Goal: Information Seeking & Learning: Find specific fact

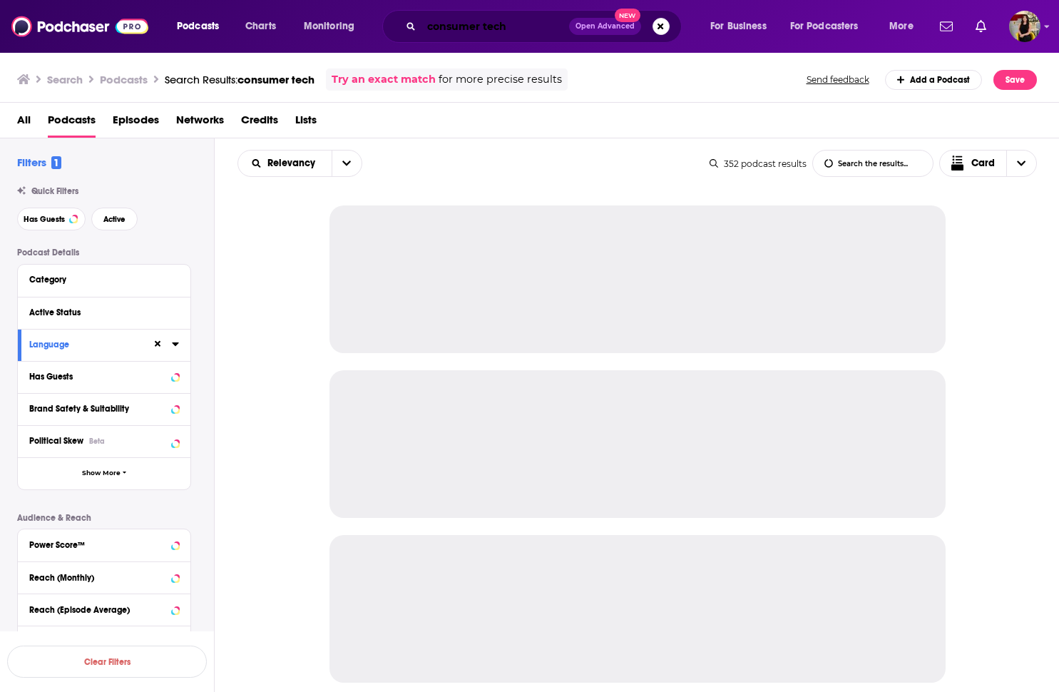
click at [496, 26] on input "consumer tech" at bounding box center [495, 26] width 148 height 23
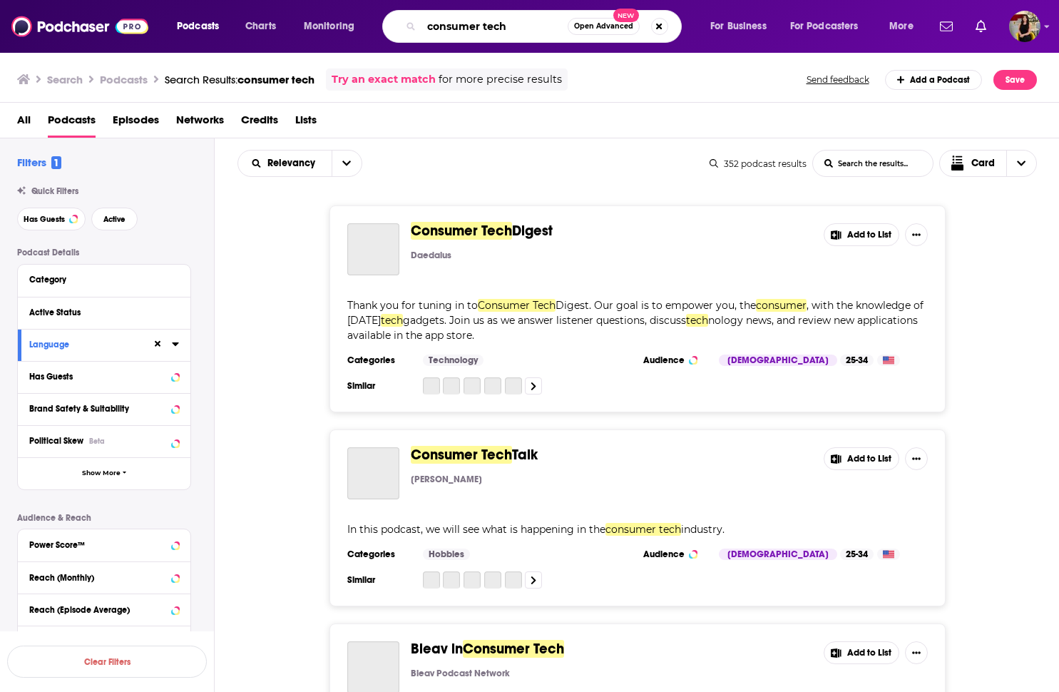
click at [461, 26] on input "consumer tech" at bounding box center [494, 26] width 146 height 23
paste input "[PERSON_NAME]"
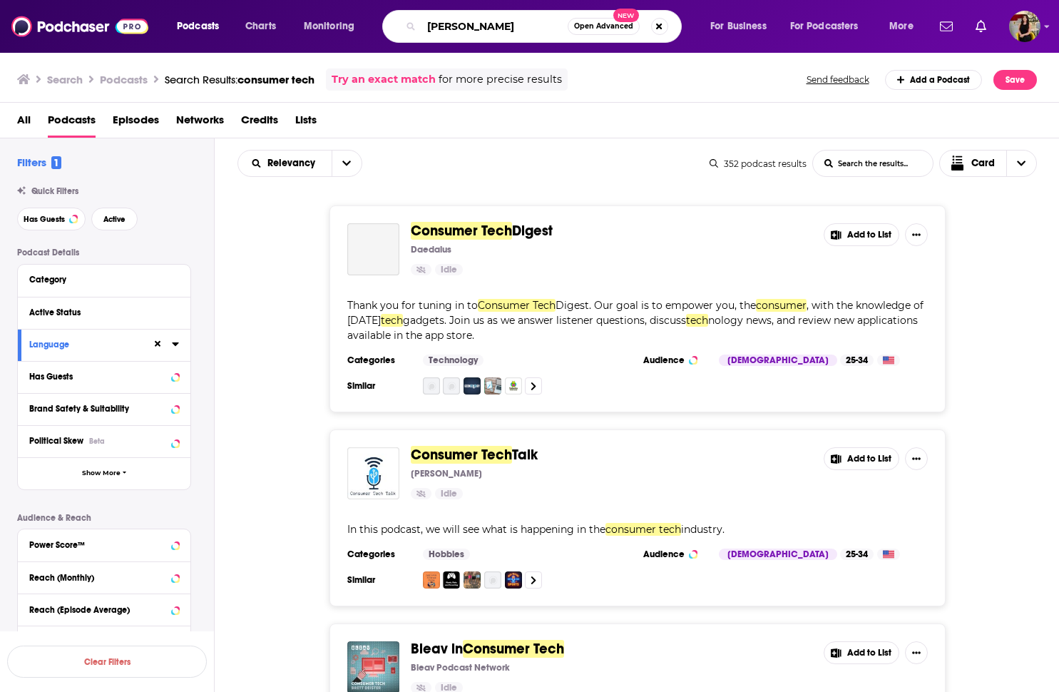
type input "[PERSON_NAME]"
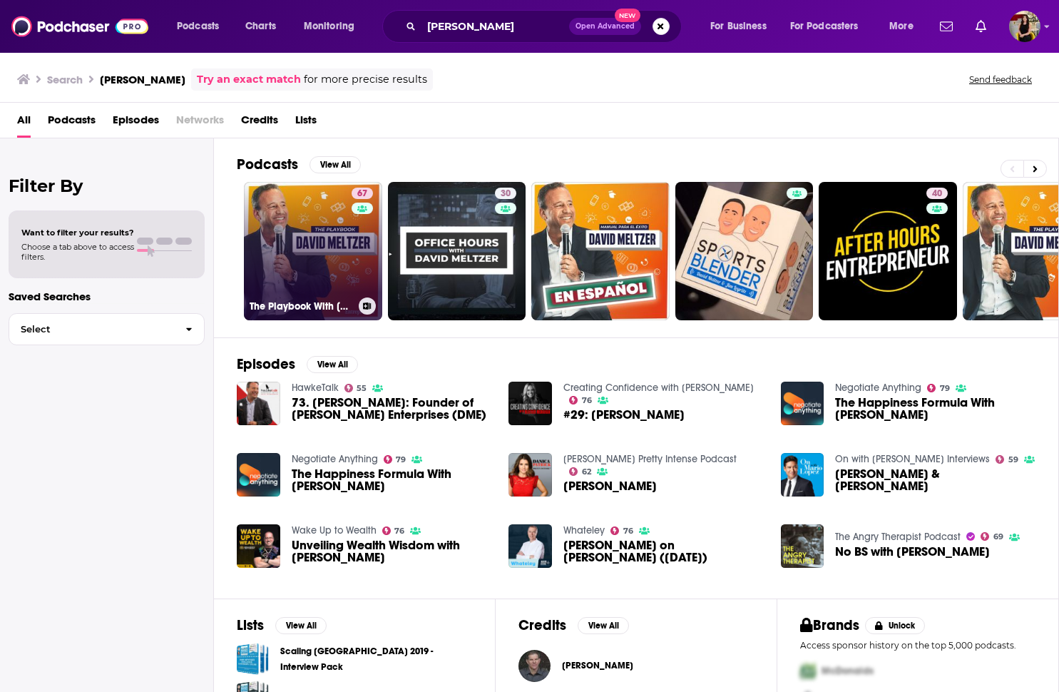
click at [335, 277] on link "67 The Playbook With [PERSON_NAME]" at bounding box center [313, 251] width 138 height 138
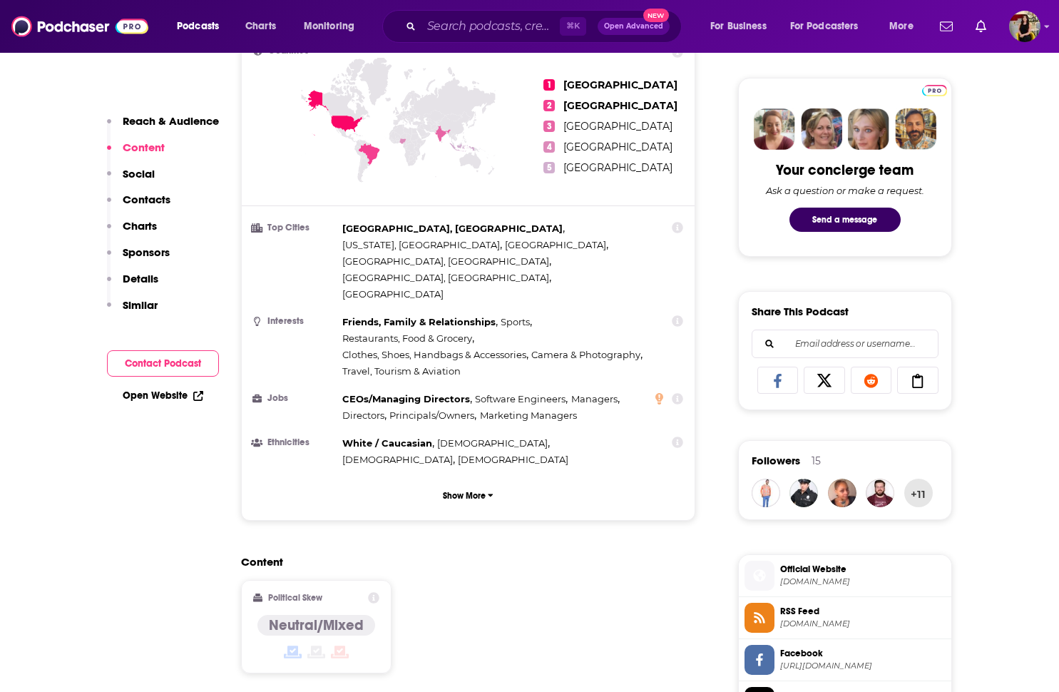
scroll to position [121, 0]
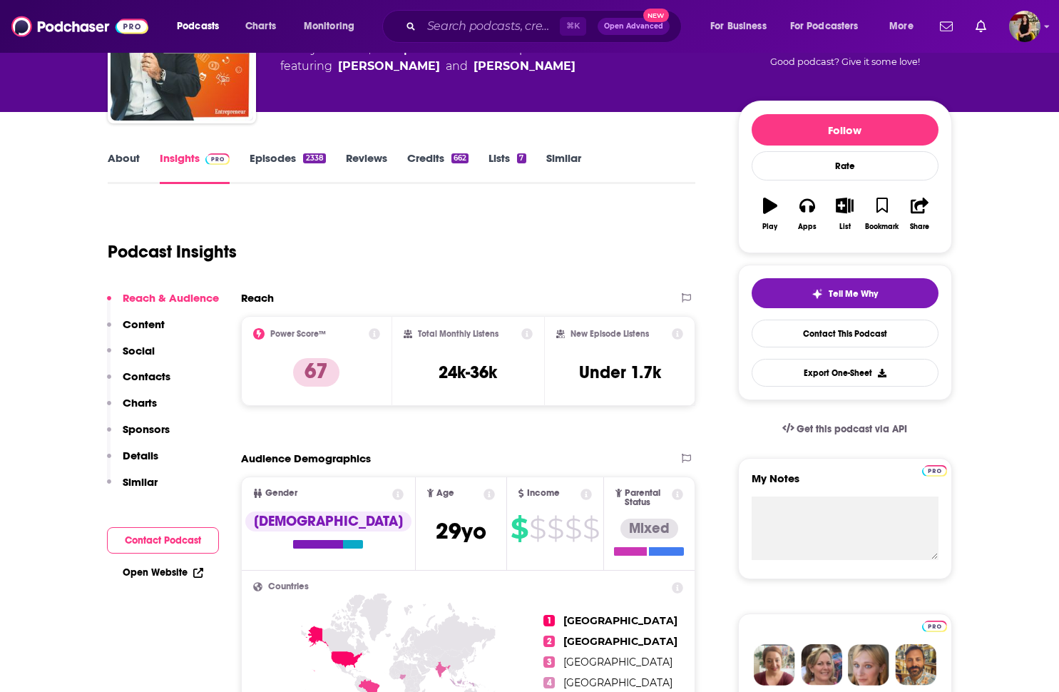
click at [267, 154] on link "Episodes 2338" at bounding box center [288, 167] width 76 height 33
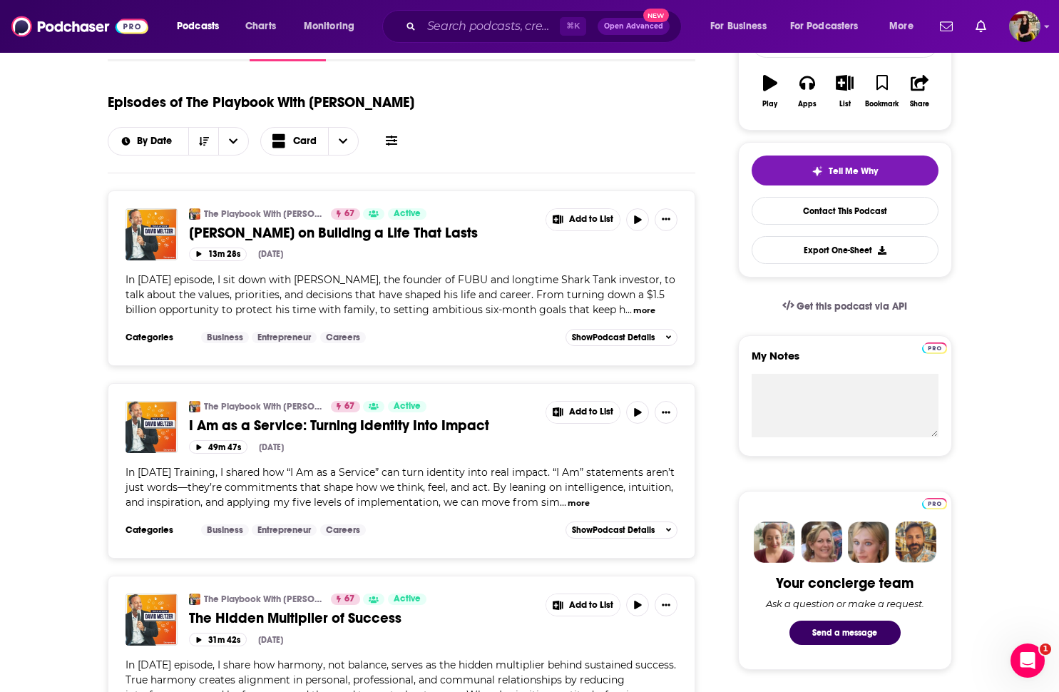
scroll to position [242, 0]
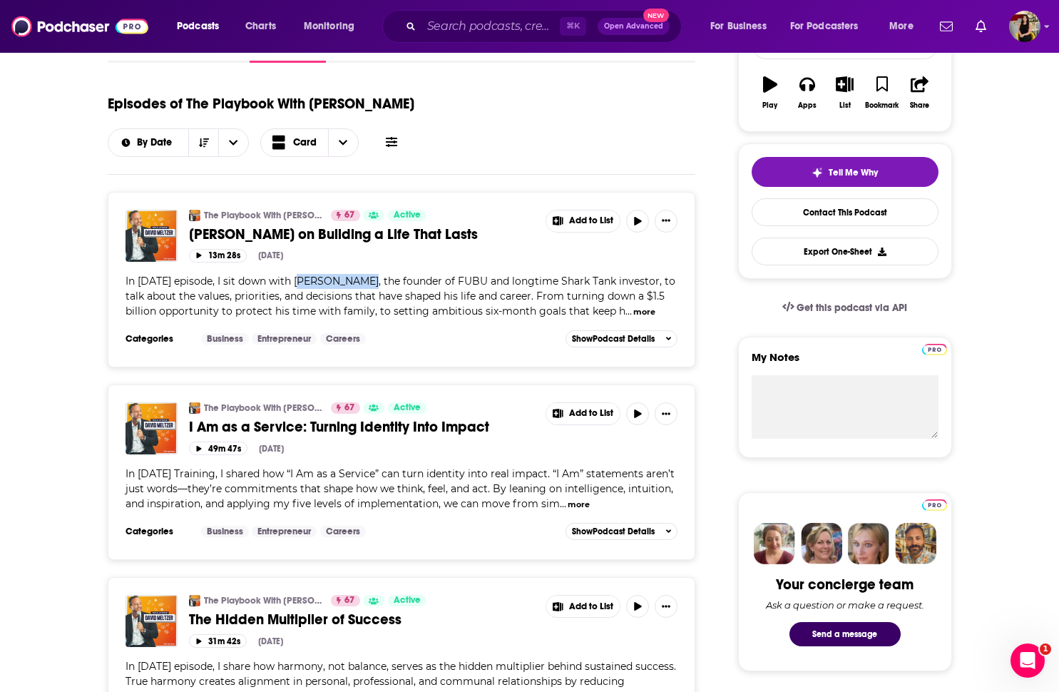
drag, startPoint x: 369, startPoint y: 284, endPoint x: 295, endPoint y: 286, distance: 74.9
click at [295, 286] on span "In [DATE] episode, I sit down with [PERSON_NAME], the founder of FUBU and longt…" at bounding box center [401, 296] width 550 height 43
copy span "[PERSON_NAME]"
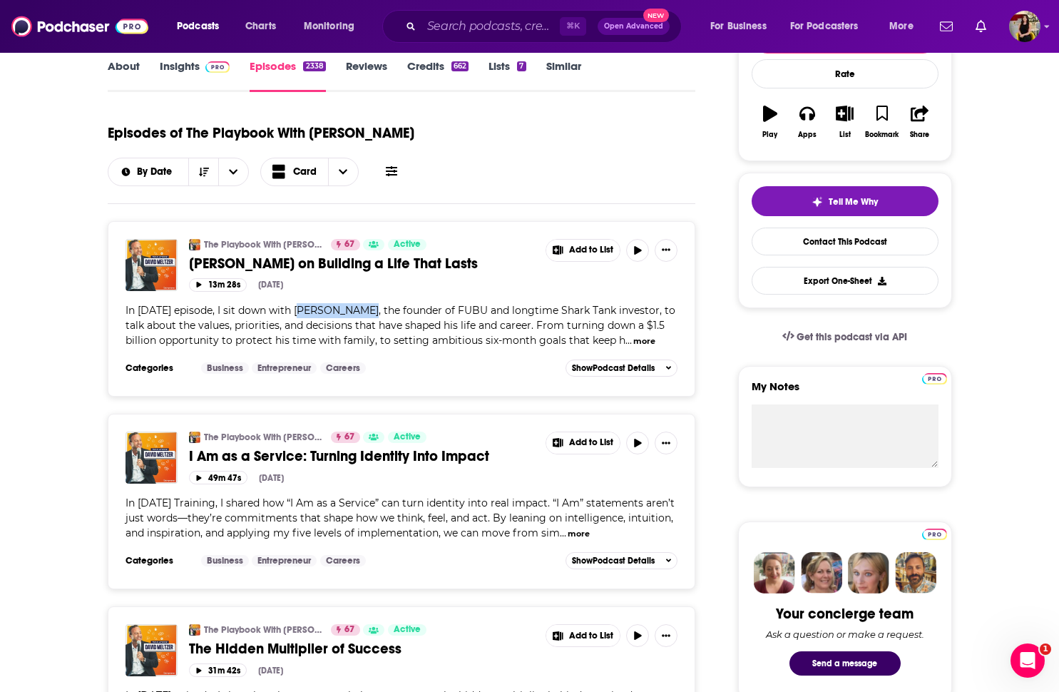
scroll to position [203, 0]
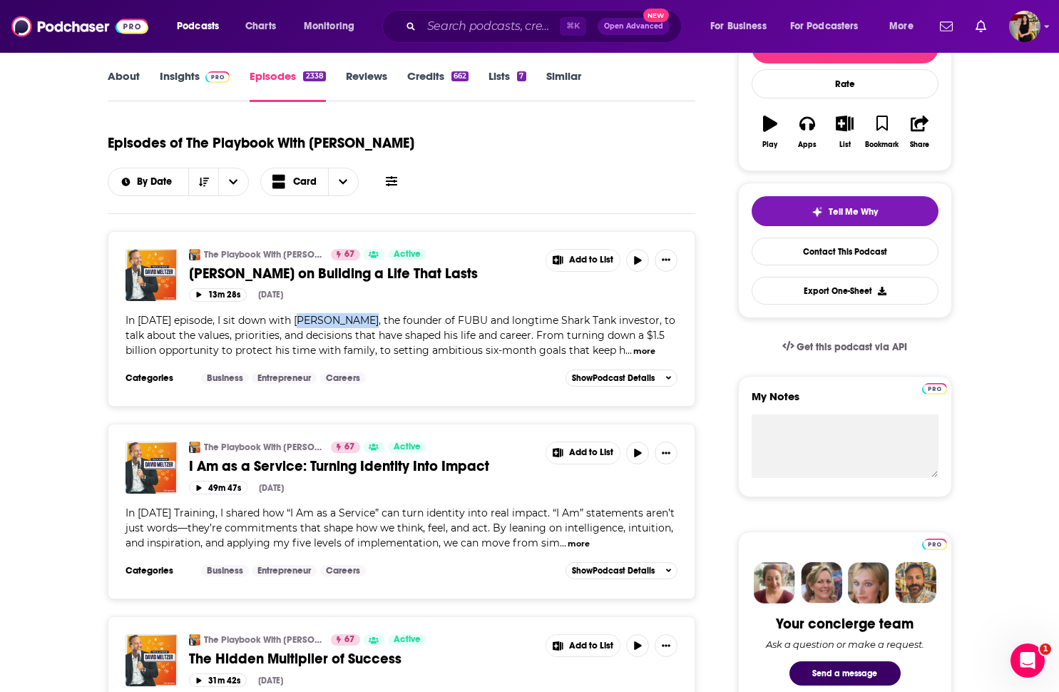
copy span "[PERSON_NAME]"
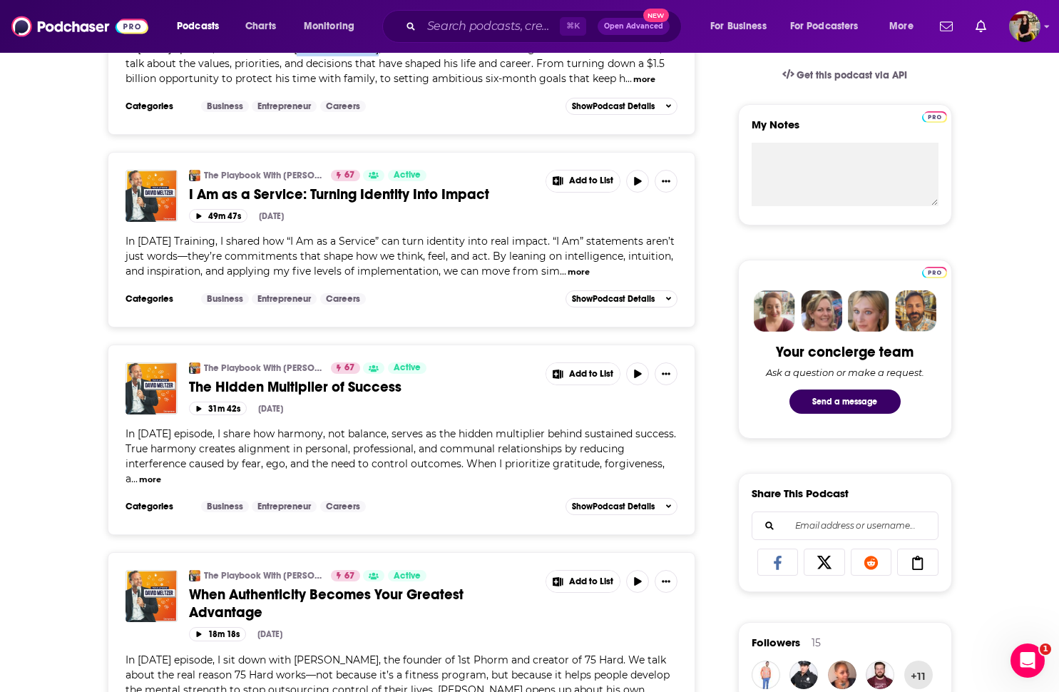
scroll to position [0, 0]
